Goal: Task Accomplishment & Management: Use online tool/utility

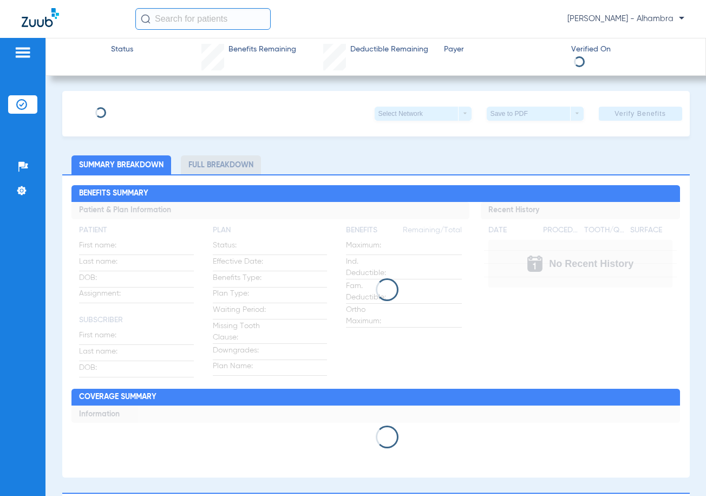
click at [37, 18] on img at bounding box center [40, 17] width 37 height 19
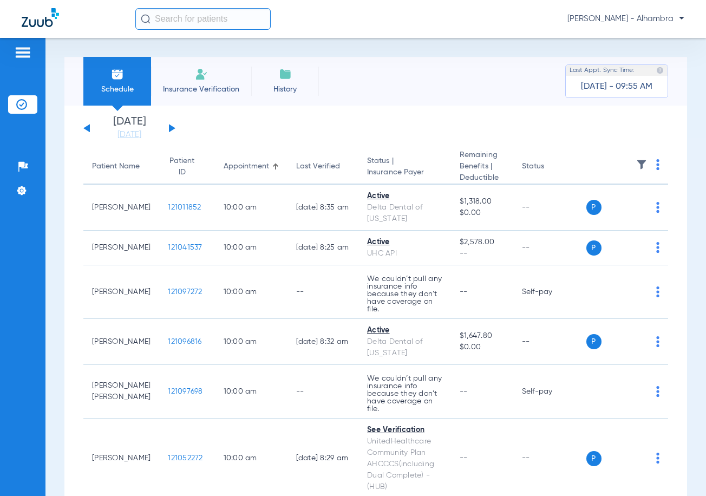
click at [172, 126] on button at bounding box center [172, 128] width 6 height 8
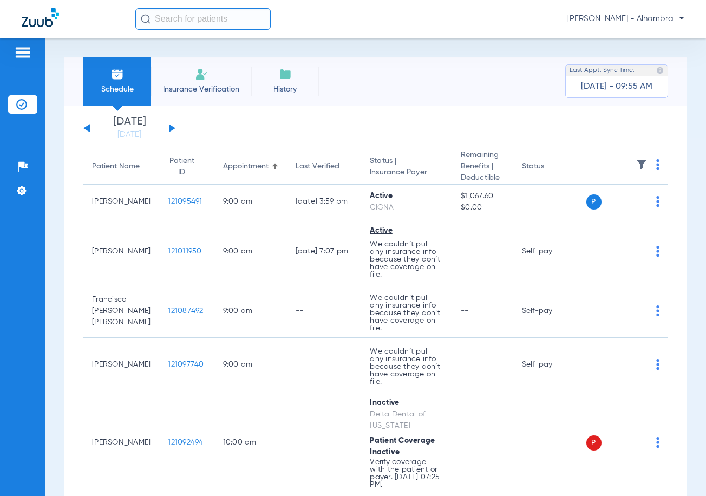
click at [656, 162] on img at bounding box center [657, 164] width 3 height 11
click at [629, 206] on span "Verify All" at bounding box center [609, 208] width 65 height 8
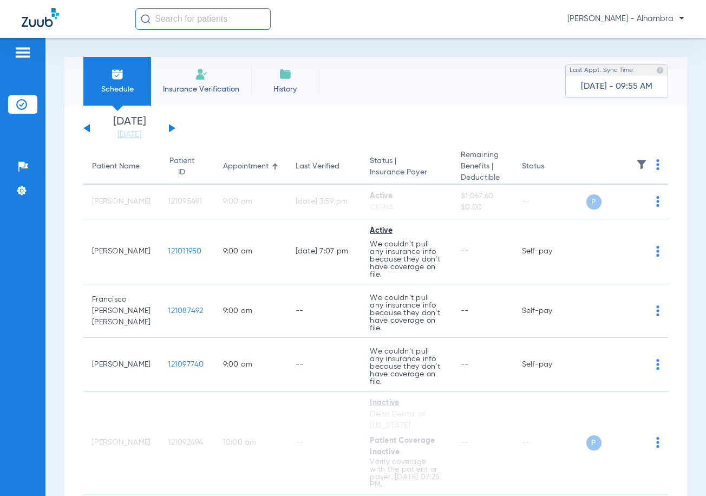
click at [170, 126] on button at bounding box center [172, 128] width 6 height 8
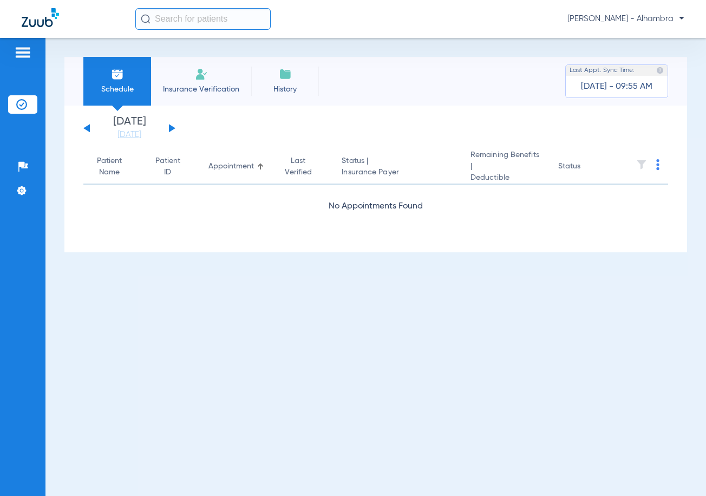
click at [659, 170] on img at bounding box center [657, 164] width 3 height 11
click at [634, 210] on span "Verify All" at bounding box center [617, 208] width 65 height 8
click at [171, 129] on button at bounding box center [172, 128] width 6 height 8
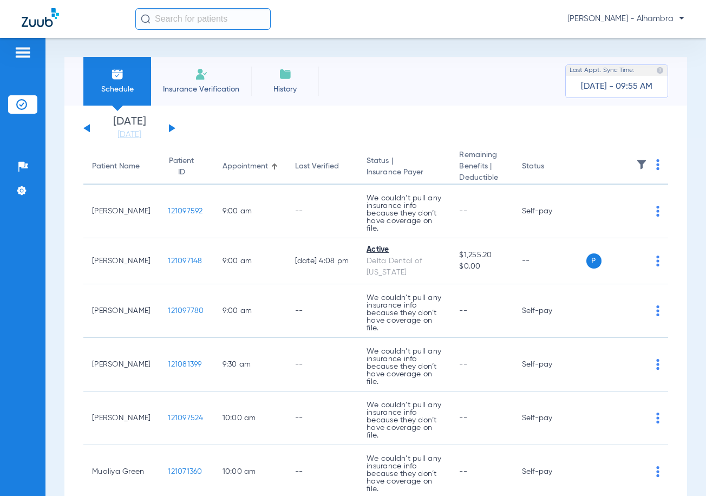
click at [656, 165] on img at bounding box center [657, 164] width 3 height 11
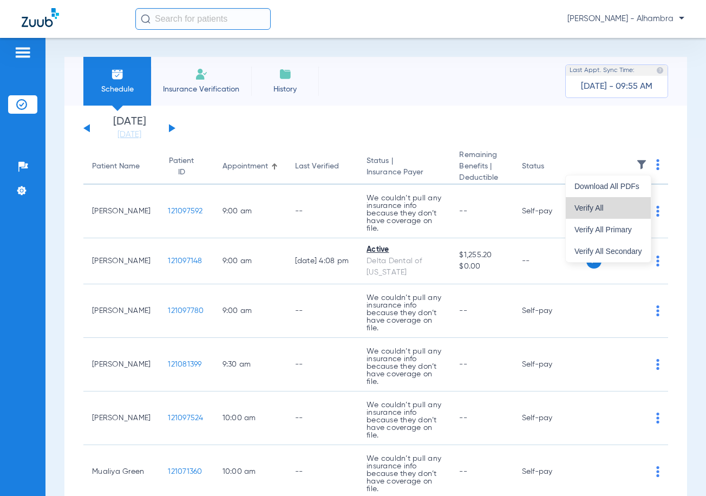
click at [610, 214] on button "Verify All" at bounding box center [608, 208] width 85 height 22
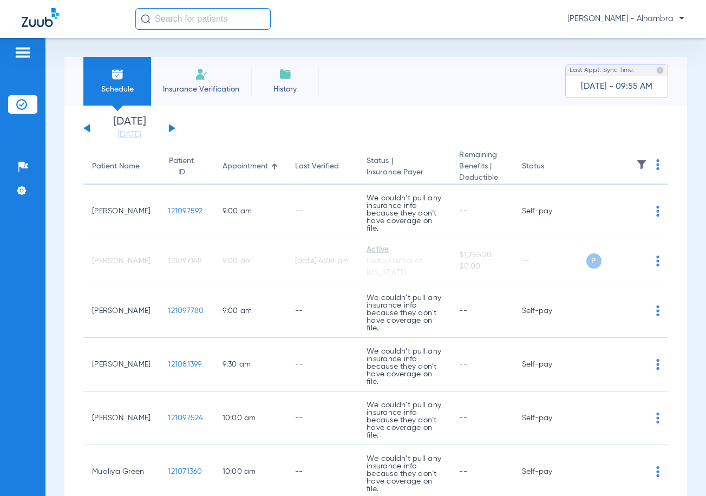
click at [88, 127] on div "[DATE] [DATE] [DATE] [DATE] [DATE] [DATE] [DATE] [DATE] [DATE] [DATE] [DATE] [D…" at bounding box center [129, 128] width 92 height 24
click at [86, 128] on button at bounding box center [86, 128] width 6 height 8
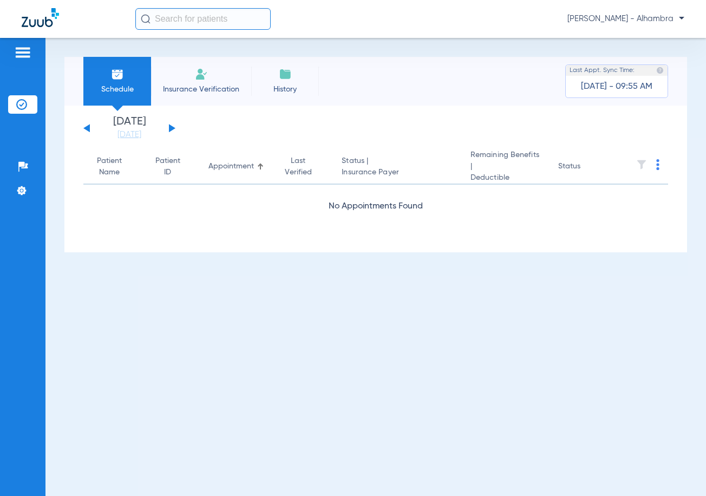
click at [86, 128] on button at bounding box center [86, 128] width 6 height 8
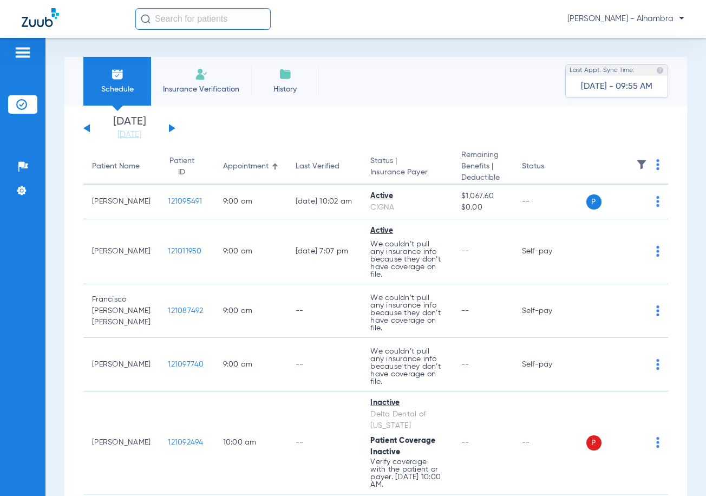
click at [171, 23] on input "text" at bounding box center [202, 19] width 135 height 22
click at [86, 127] on button at bounding box center [86, 128] width 6 height 8
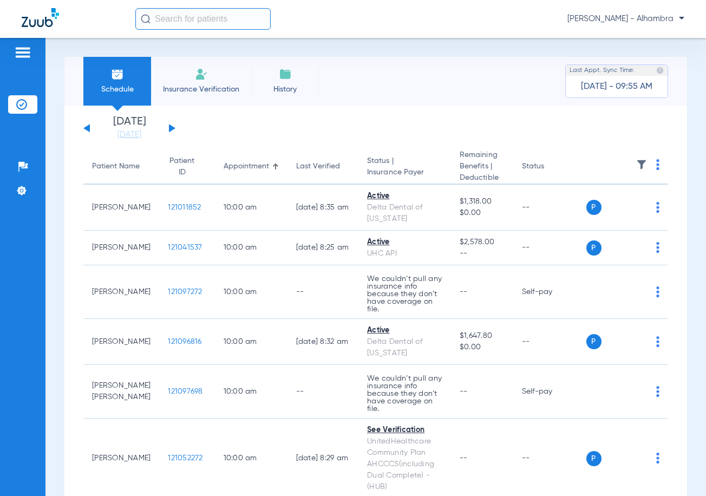
click at [171, 127] on button at bounding box center [172, 128] width 6 height 8
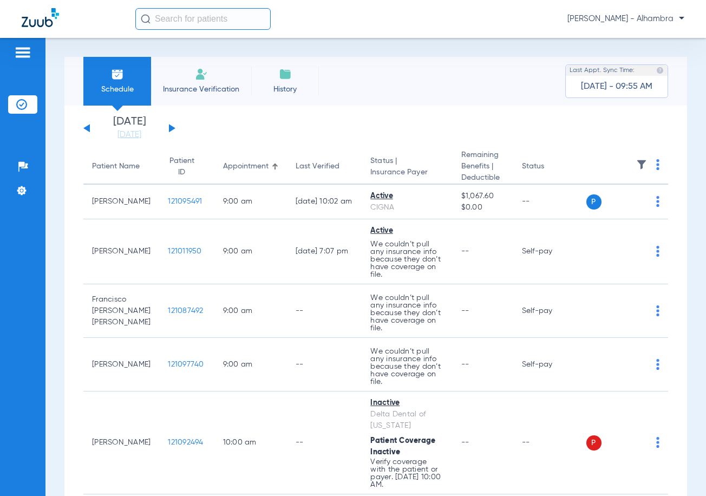
click at [202, 21] on input "text" at bounding box center [202, 19] width 135 height 22
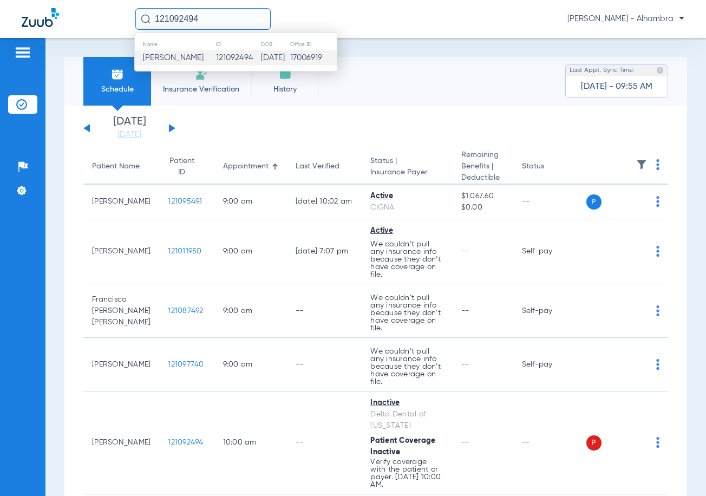
type input "121092494"
click at [204, 62] on span "[PERSON_NAME]" at bounding box center [173, 58] width 61 height 8
